Goal: Task Accomplishment & Management: Manage account settings

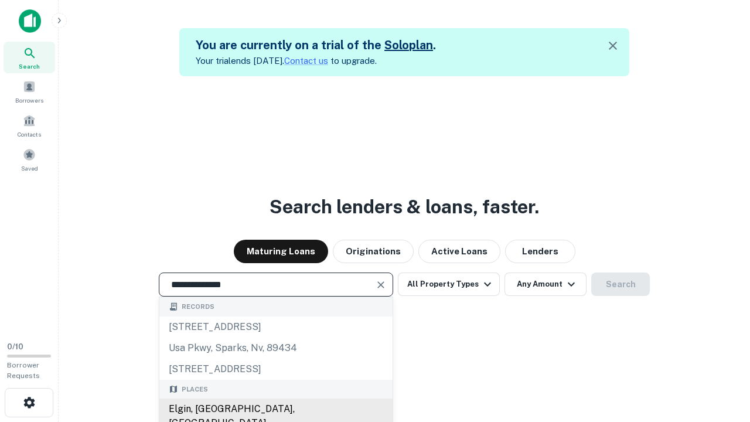
click at [275, 409] on div "Elgin, [GEOGRAPHIC_DATA], [GEOGRAPHIC_DATA]" at bounding box center [275, 415] width 233 height 35
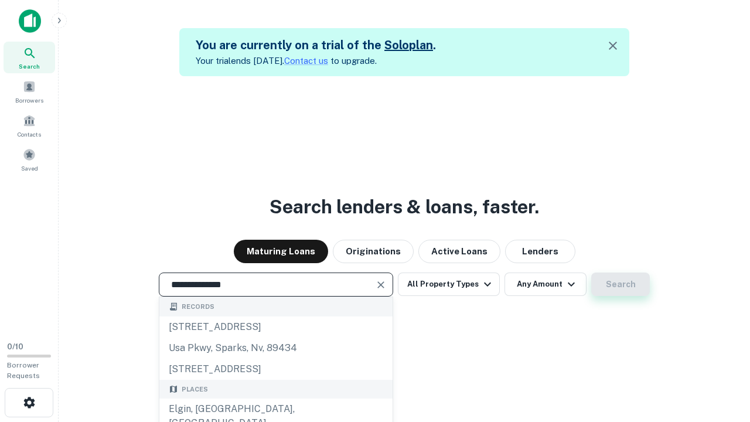
type input "**********"
click at [620, 284] on button "Search" at bounding box center [620, 283] width 59 height 23
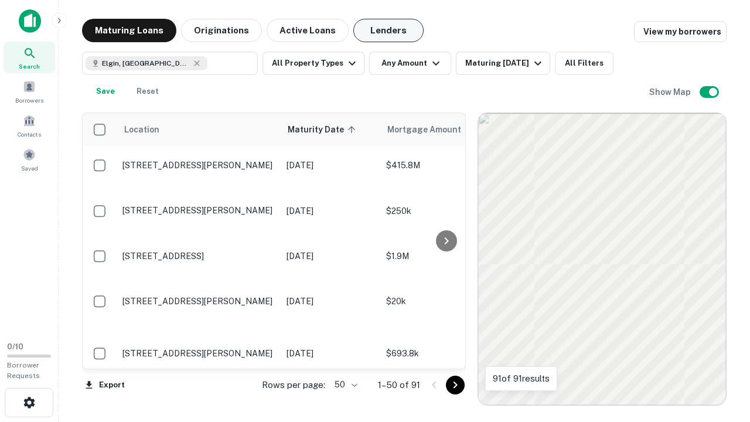
click at [388, 30] on button "Lenders" at bounding box center [388, 30] width 70 height 23
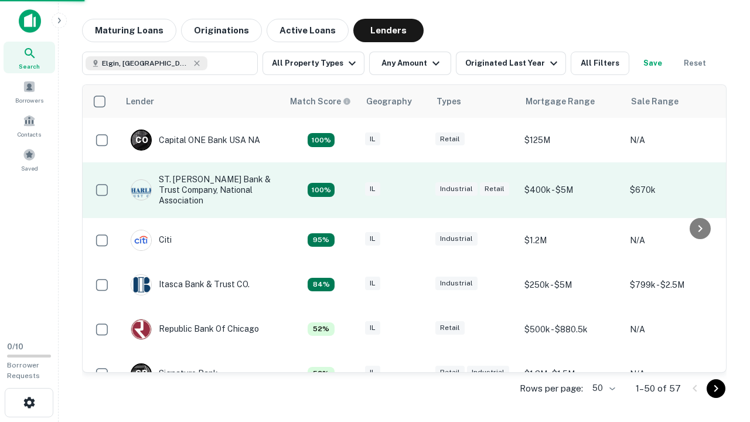
click at [416, 190] on div "IL" at bounding box center [394, 190] width 59 height 16
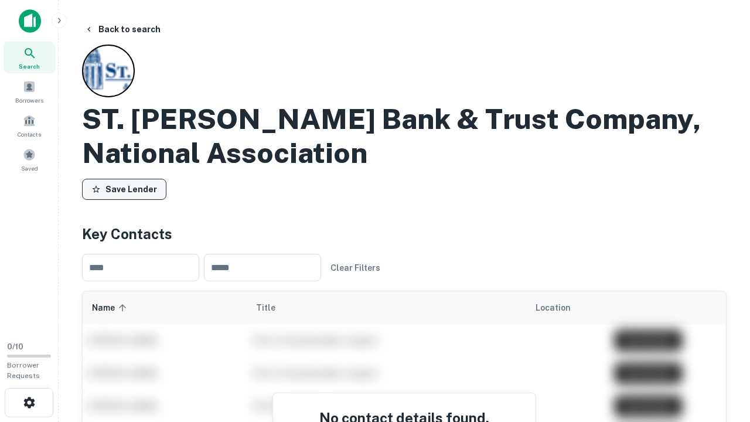
click at [124, 189] on button "Save Lender" at bounding box center [124, 189] width 84 height 21
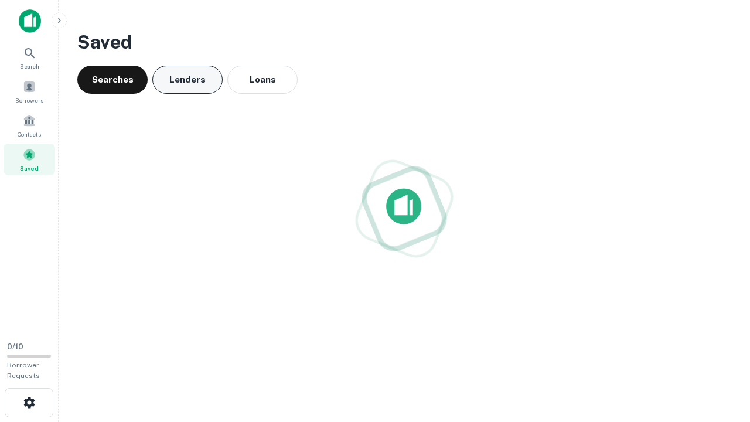
click at [187, 80] on button "Lenders" at bounding box center [187, 80] width 70 height 28
